Goal: Task Accomplishment & Management: Manage account settings

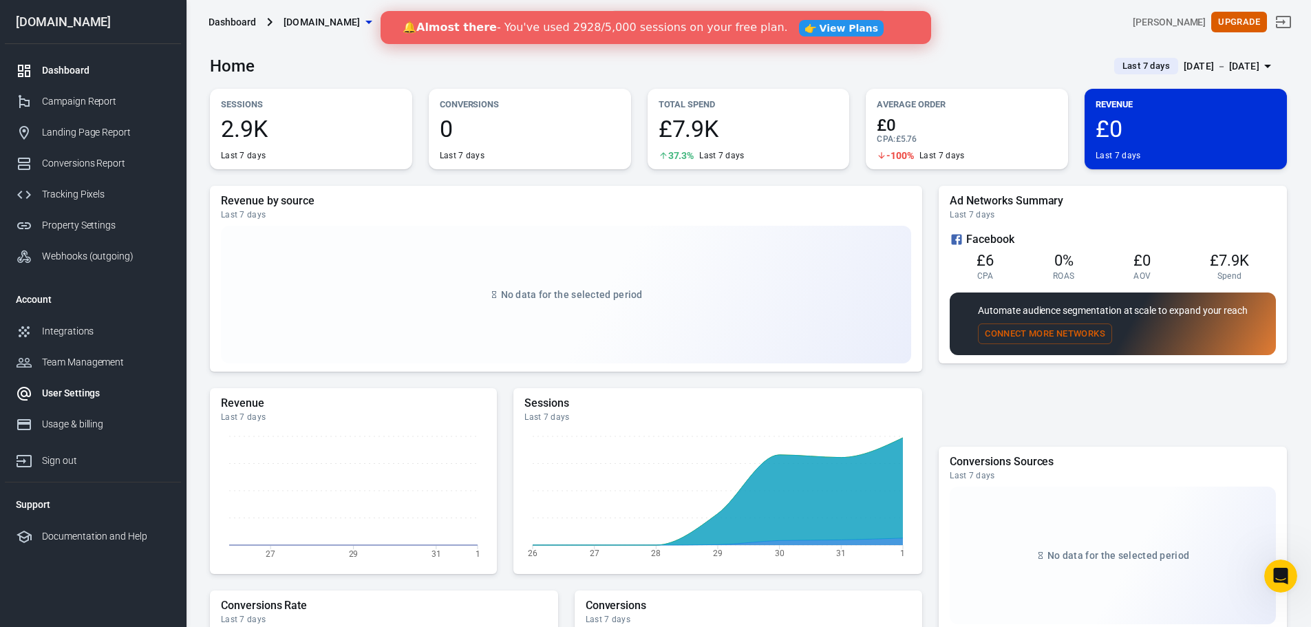
click at [59, 395] on div "User Settings" at bounding box center [106, 393] width 128 height 14
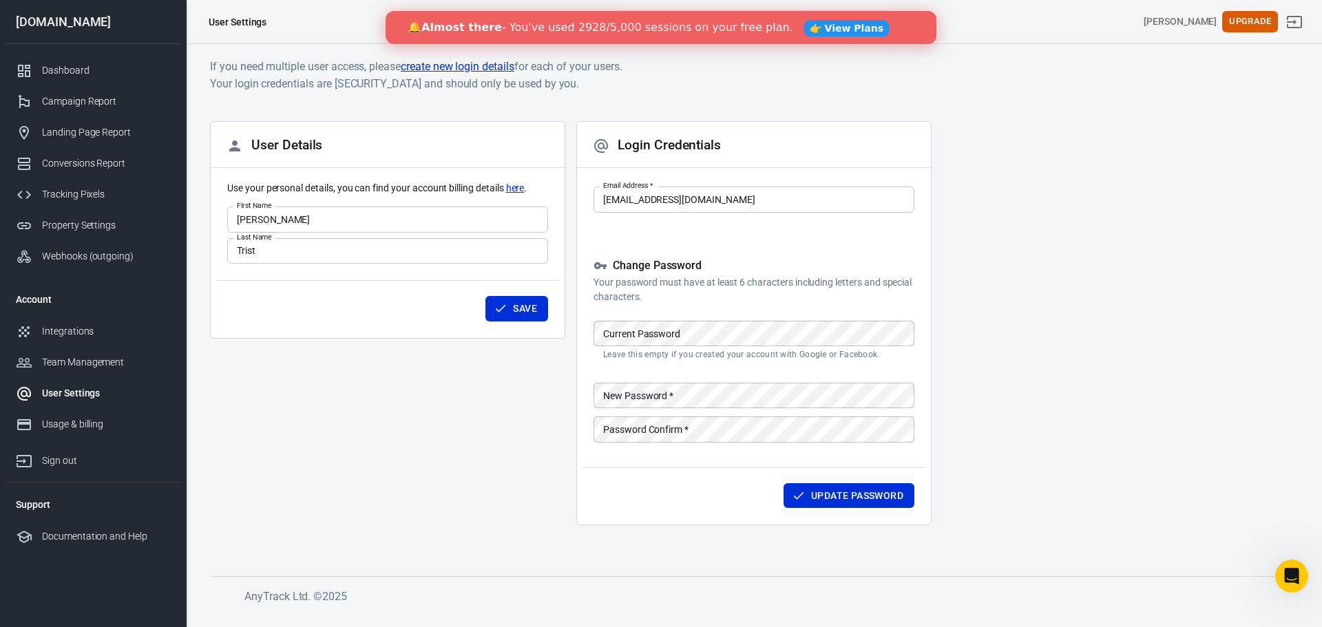
click at [255, 226] on input "Olivia" at bounding box center [387, 218] width 321 height 25
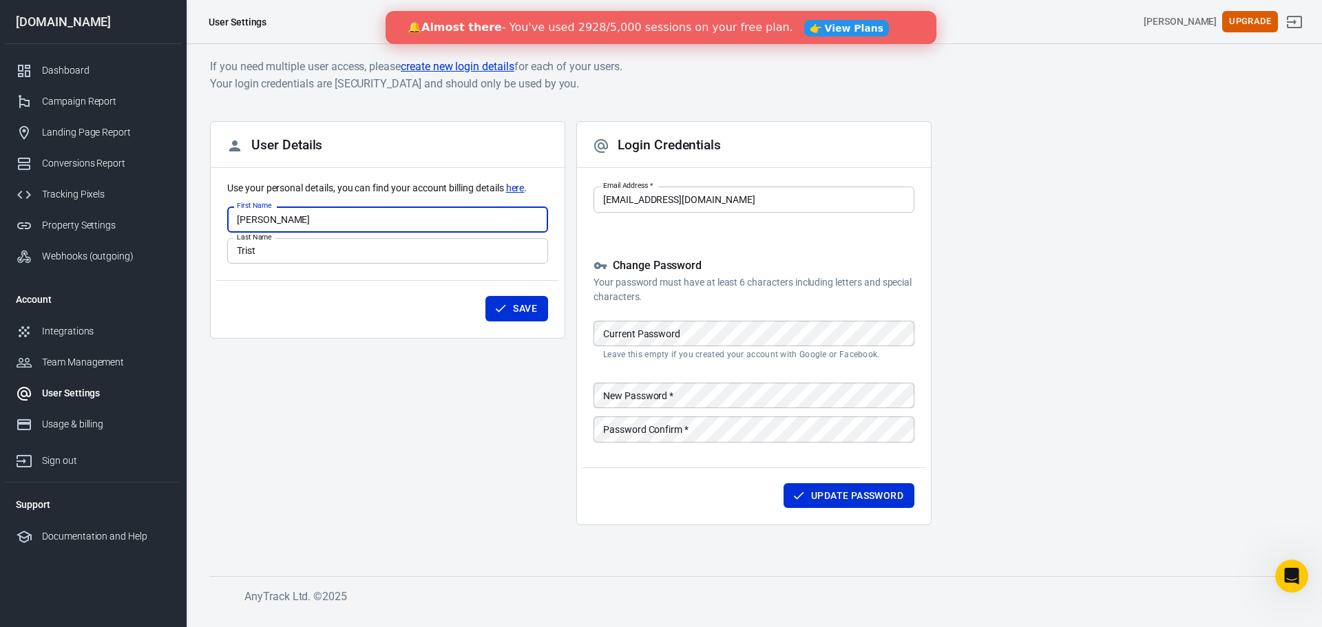
click at [255, 226] on input "Olivia" at bounding box center [387, 218] width 321 height 25
type input "[PERSON_NAME]"
click at [242, 244] on input "Trist" at bounding box center [387, 250] width 321 height 25
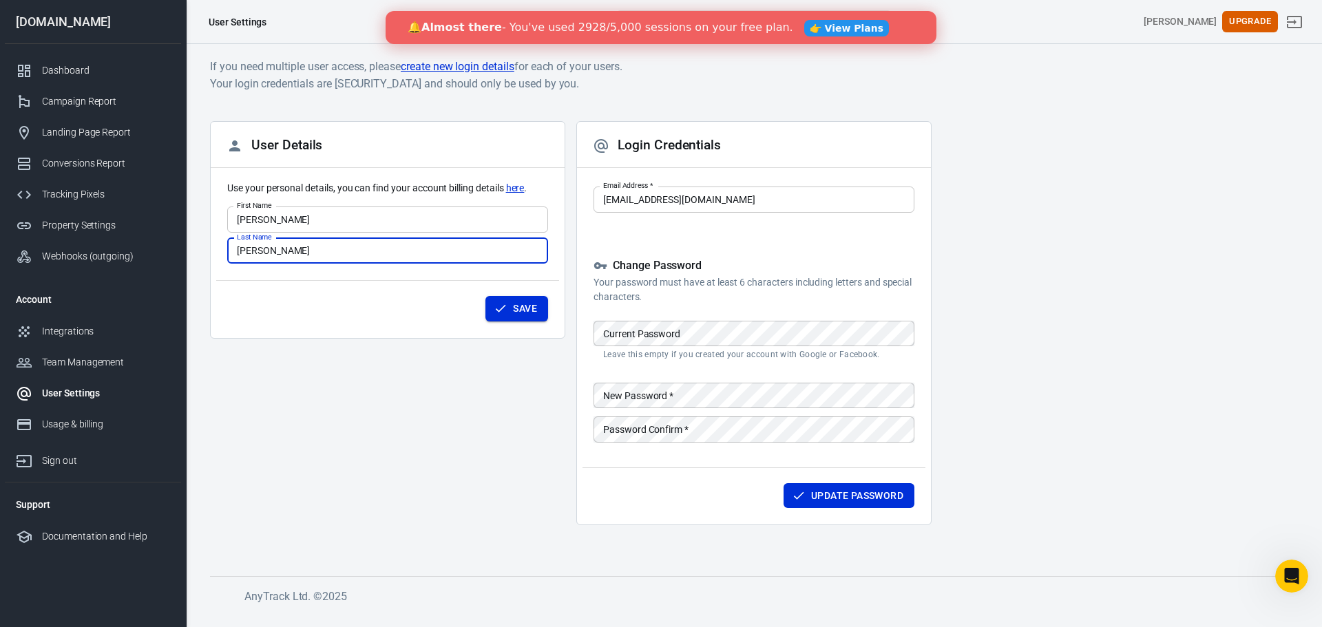
type input "[PERSON_NAME]"
click at [494, 309] on icon "submit" at bounding box center [501, 308] width 14 height 14
click at [528, 307] on button "Save" at bounding box center [516, 308] width 63 height 25
